Goal: Task Accomplishment & Management: Manage account settings

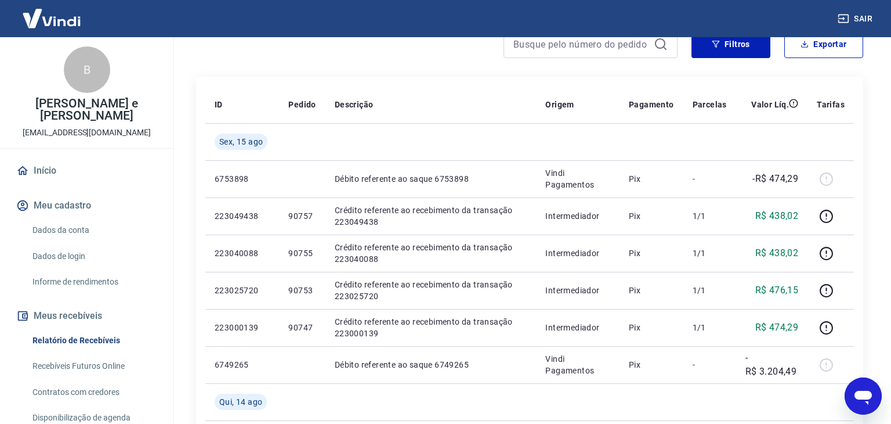
click at [41, 161] on link "Início" at bounding box center [87, 171] width 146 height 26
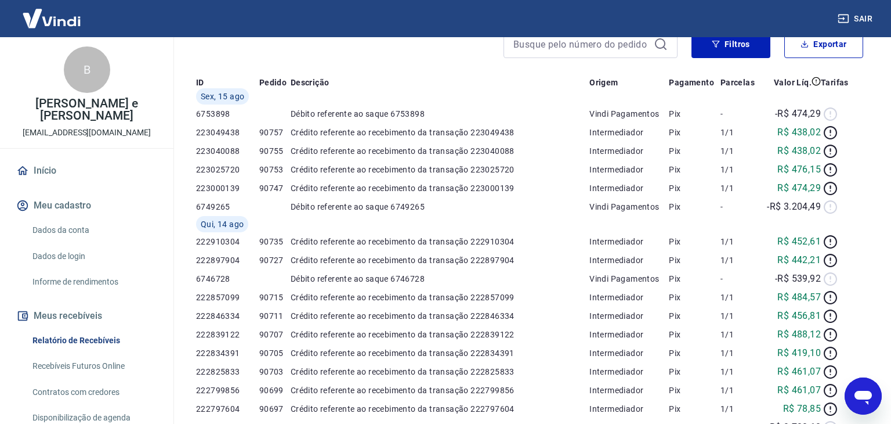
scroll to position [171, 0]
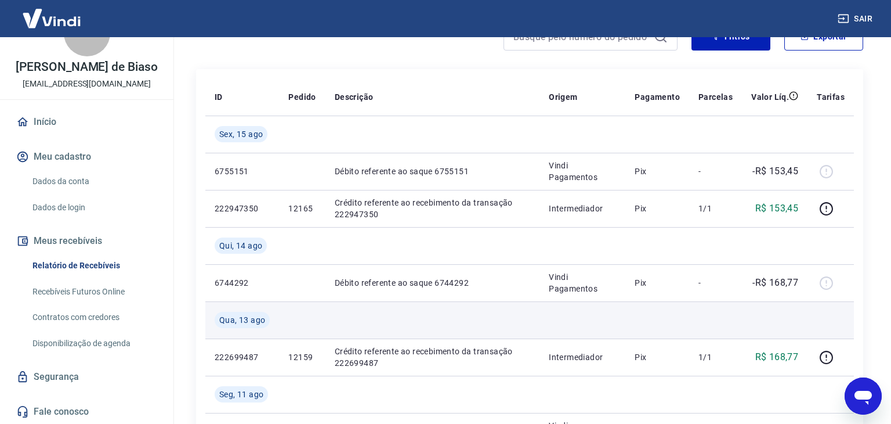
scroll to position [120, 0]
